Goal: Transaction & Acquisition: Download file/media

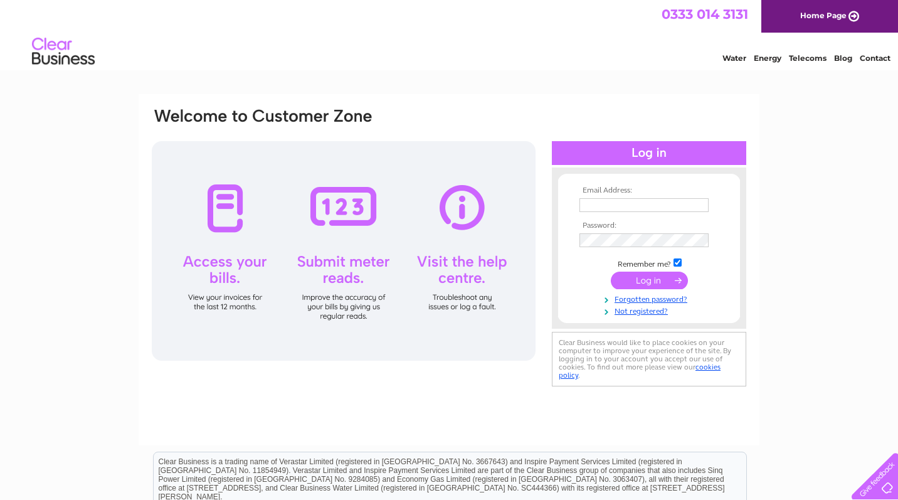
click at [590, 206] on input "text" at bounding box center [643, 205] width 129 height 14
paste input "accounts@swipeproperty.ie"
type input "accounts@swipeproperty.ie"
click at [655, 279] on input "submit" at bounding box center [649, 280] width 77 height 18
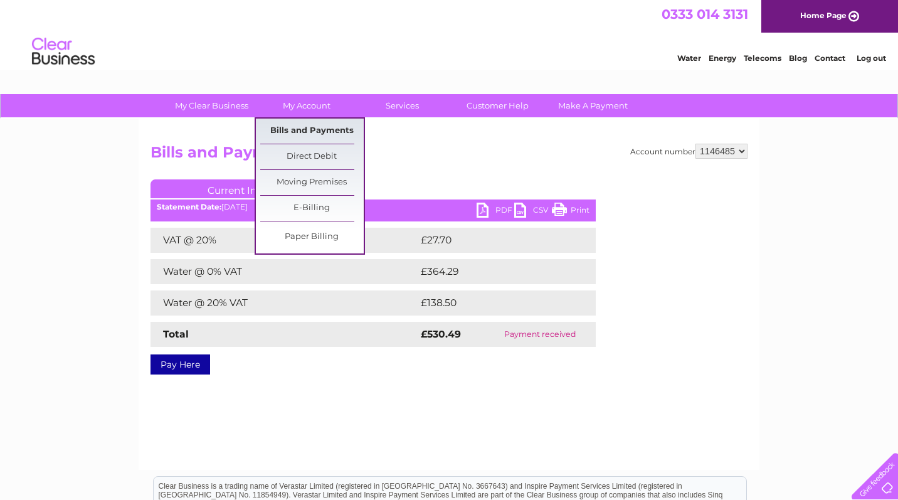
click at [297, 130] on link "Bills and Payments" at bounding box center [311, 131] width 103 height 25
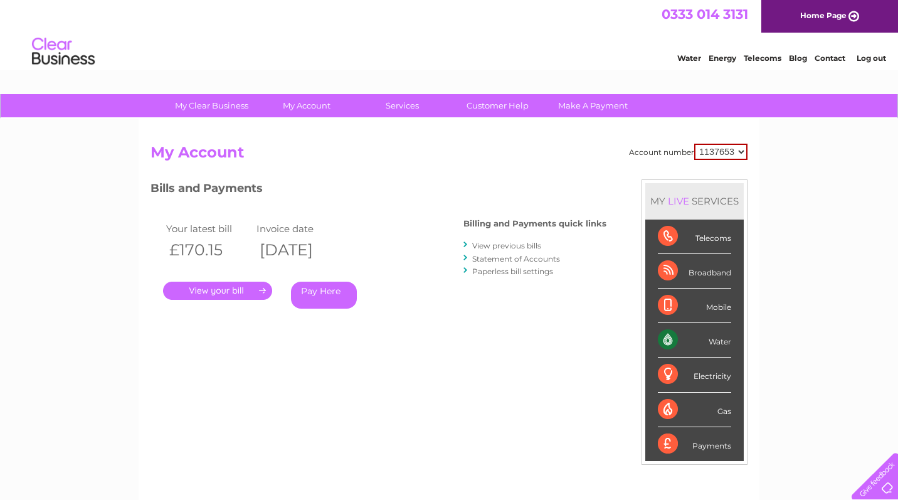
click at [513, 243] on link "View previous bills" at bounding box center [506, 245] width 69 height 9
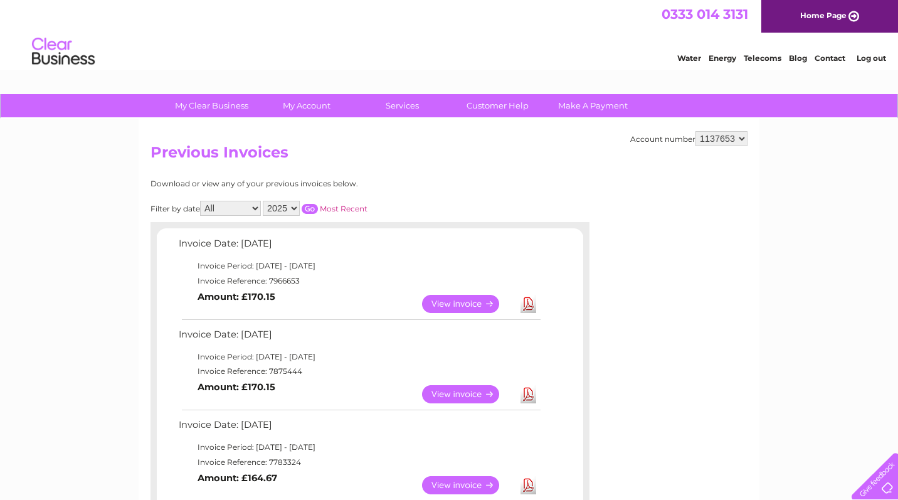
click at [520, 305] on link "Download" at bounding box center [528, 304] width 16 height 18
click at [729, 137] on select "1137653 1146485 1153777" at bounding box center [721, 138] width 52 height 15
select select "1146485"
click at [697, 131] on select "1137653 1146485 1153777" at bounding box center [721, 138] width 52 height 15
click at [530, 303] on link "Download" at bounding box center [528, 304] width 16 height 18
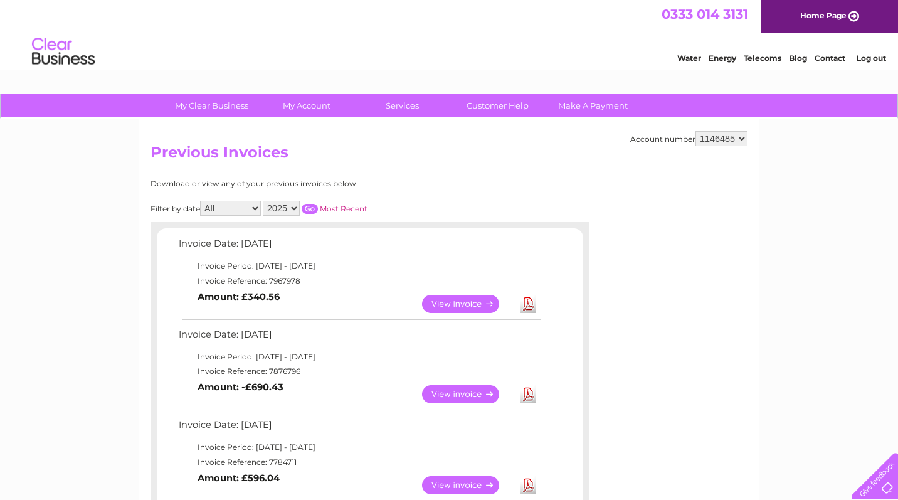
click at [733, 140] on select "1137653 1146485 1153777" at bounding box center [721, 138] width 52 height 15
select select "1153777"
click at [697, 131] on select "1137653 1146485 1153777" at bounding box center [721, 138] width 52 height 15
click at [527, 303] on link "Download" at bounding box center [528, 304] width 16 height 18
